Goal: Register for event/course

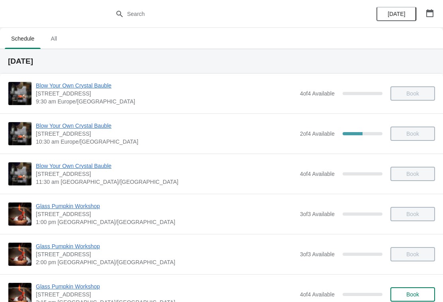
click at [55, 32] on span "All" at bounding box center [54, 38] width 20 height 14
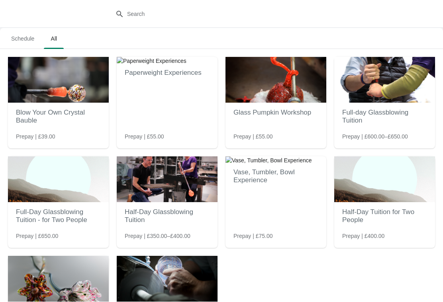
click at [27, 36] on span "Schedule" at bounding box center [23, 38] width 36 height 14
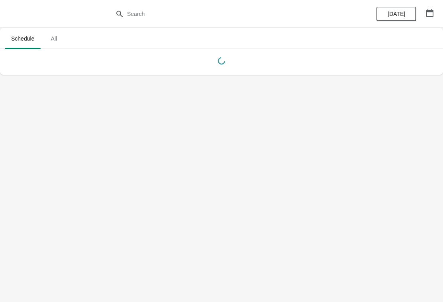
click at [404, 8] on button "[DATE]" at bounding box center [396, 14] width 40 height 14
click at [396, 14] on span "[DATE]" at bounding box center [397, 14] width 18 height 6
click at [398, 14] on span "[DATE]" at bounding box center [397, 14] width 18 height 6
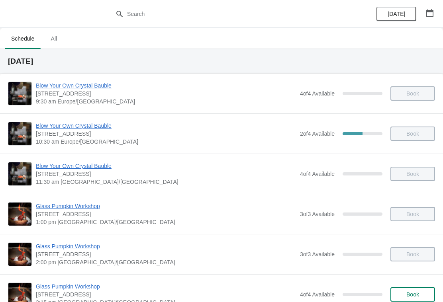
click at [398, 15] on span "[DATE]" at bounding box center [397, 14] width 18 height 6
click at [430, 17] on button "button" at bounding box center [430, 13] width 14 height 14
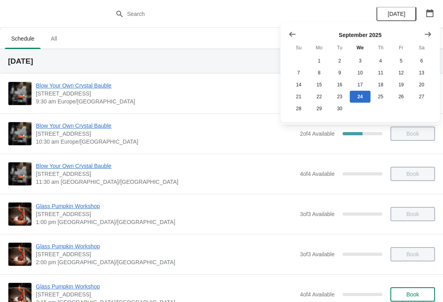
click at [423, 12] on button "button" at bounding box center [430, 13] width 14 height 14
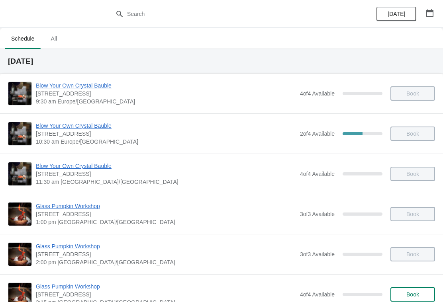
click at [58, 37] on span "All" at bounding box center [54, 38] width 20 height 14
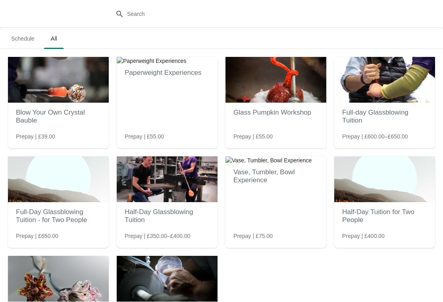
click at [279, 111] on h2 "Glass Pumpkin Workshop" at bounding box center [275, 113] width 85 height 16
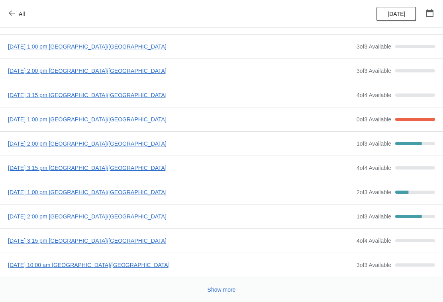
scroll to position [33, 0]
click at [220, 290] on span "Show more" at bounding box center [222, 290] width 28 height 6
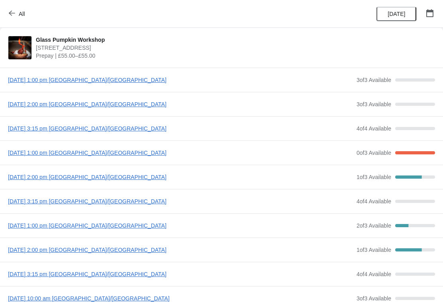
scroll to position [0, 0]
click at [15, 11] on icon "button" at bounding box center [12, 13] width 6 height 6
